Goal: Task Accomplishment & Management: Manage account settings

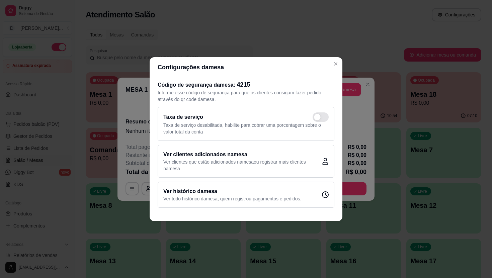
scroll to position [5, 0]
click at [341, 61] on header "Configurações da mesa" at bounding box center [246, 67] width 193 height 20
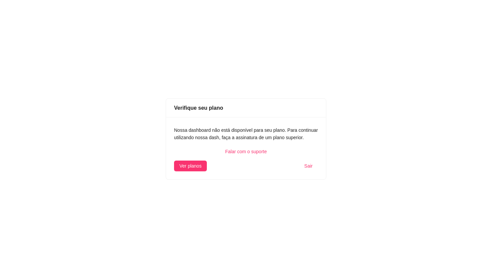
click at [338, 66] on div "Verifique seu plano Nossa dashboard não está disponível para seu plano. Para co…" at bounding box center [246, 139] width 492 height 278
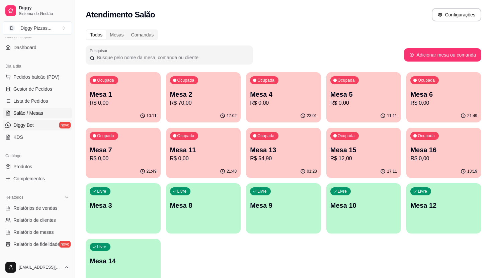
scroll to position [57, 0]
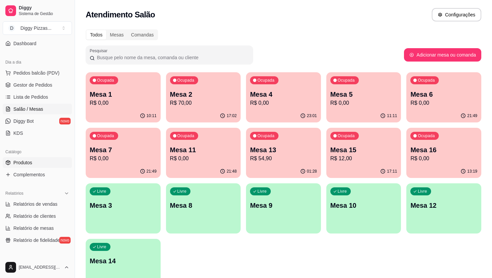
click at [39, 163] on link "Produtos" at bounding box center [37, 162] width 69 height 11
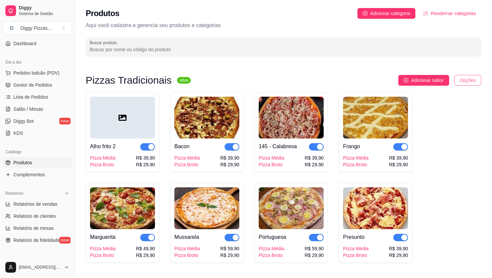
click at [468, 81] on html "Diggy Sistema de Gestão D Diggy Pizzas ... Loja aberta Período gratuito até 21/…" at bounding box center [246, 139] width 492 height 278
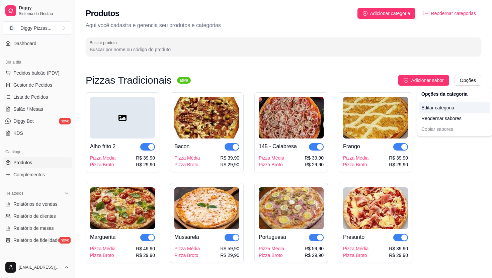
click at [450, 109] on div "Editar categoria" at bounding box center [455, 107] width 72 height 11
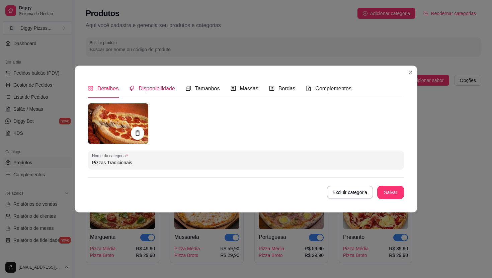
click at [169, 89] on span "Disponibilidade" at bounding box center [157, 89] width 37 height 6
